Goal: Task Accomplishment & Management: Manage account settings

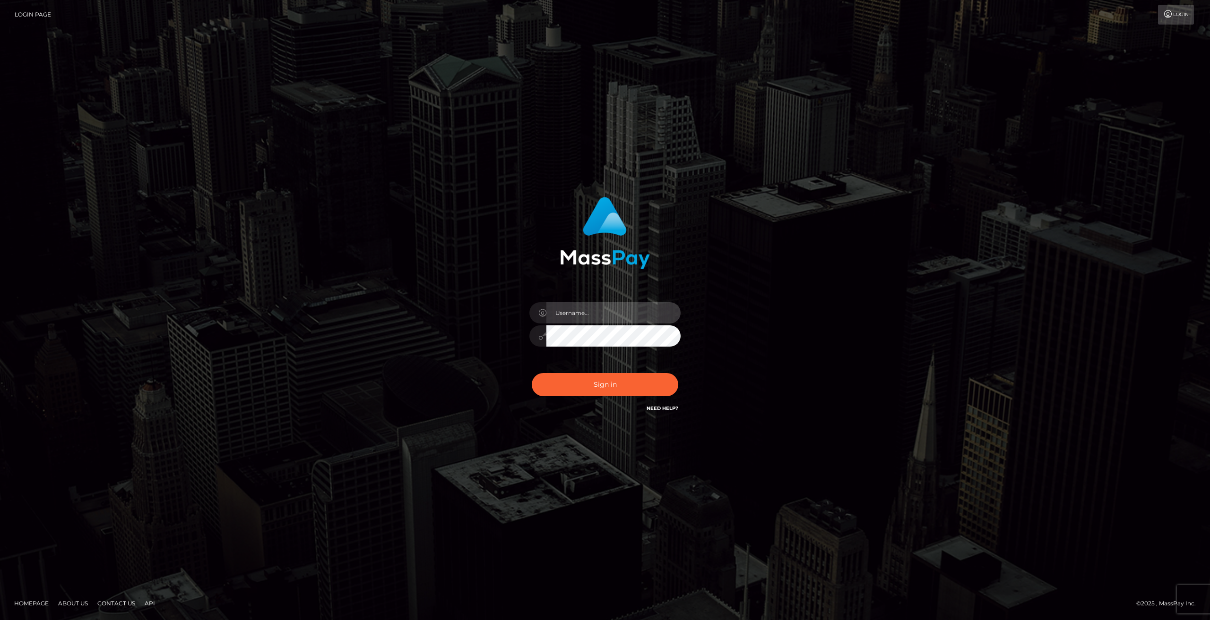
drag, startPoint x: 0, startPoint y: 0, endPoint x: 568, endPoint y: 311, distance: 648.1
click at [568, 311] on input "text" at bounding box center [613, 312] width 134 height 21
type input "[EMAIL_ADDRESS][DOMAIN_NAME]"
click at [601, 385] on button "Sign in" at bounding box center [605, 384] width 146 height 23
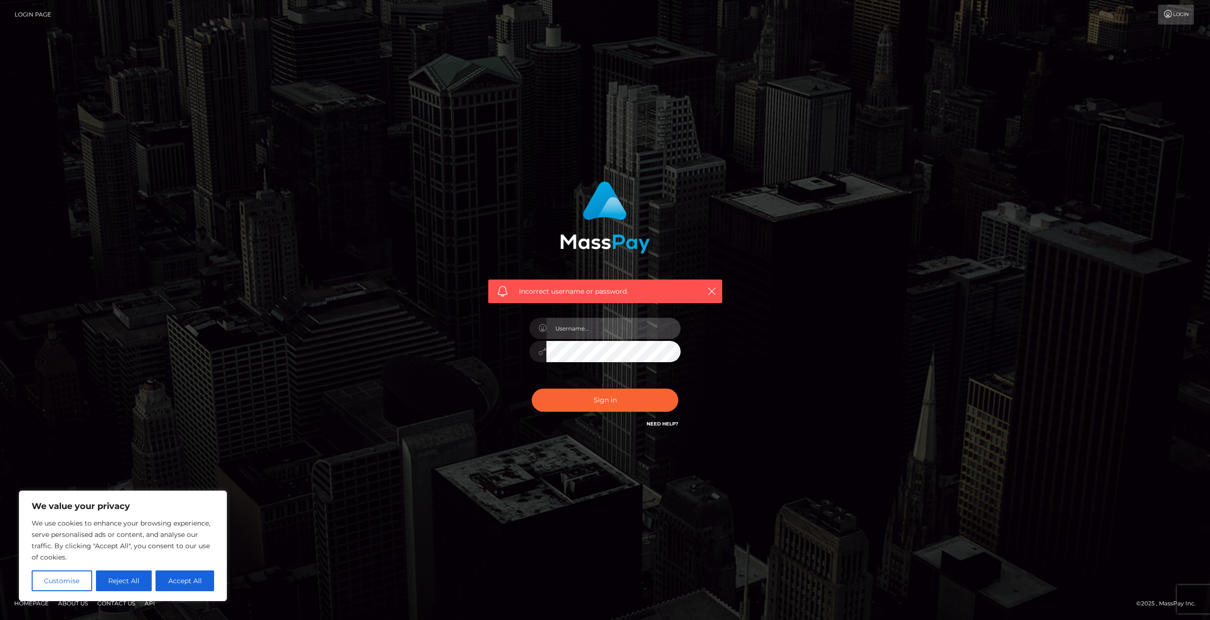
type input "[EMAIL_ADDRESS][DOMAIN_NAME]"
click at [1181, 14] on link "Login" at bounding box center [1176, 15] width 36 height 20
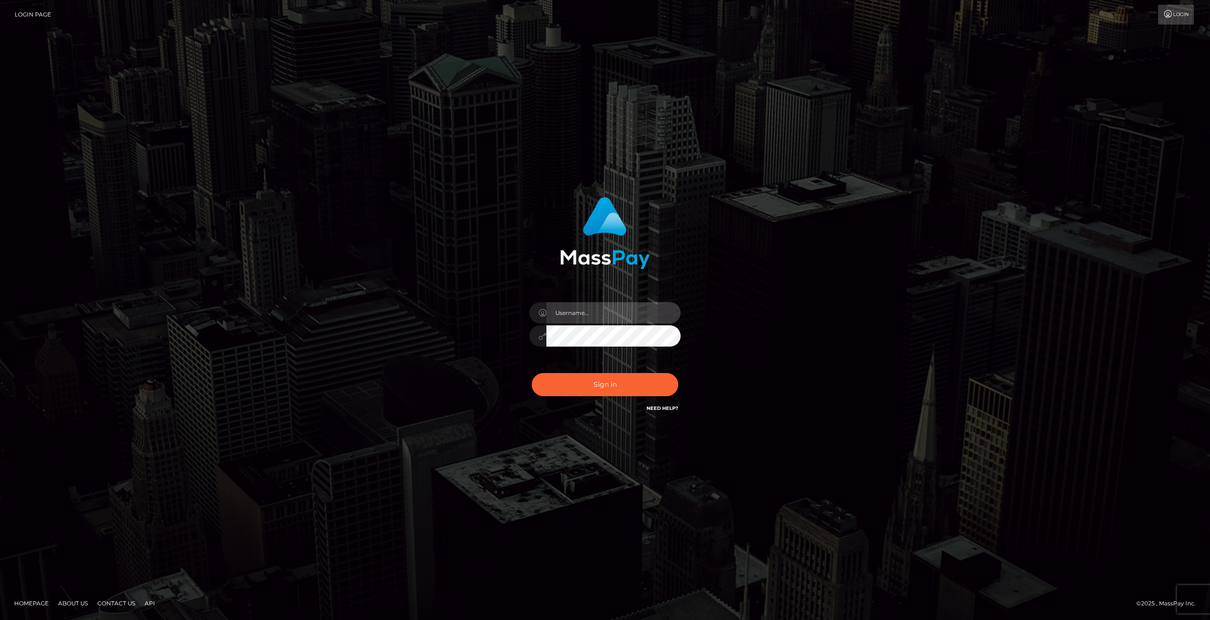
type input "[EMAIL_ADDRESS][DOMAIN_NAME]"
click at [41, 15] on link "Login Page" at bounding box center [33, 15] width 36 height 20
